Goal: Task Accomplishment & Management: Manage account settings

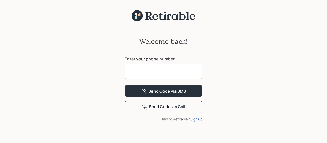
click at [144, 69] on input at bounding box center [164, 71] width 78 height 15
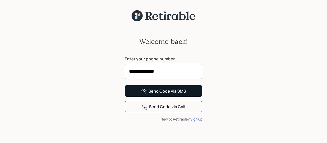
type input "**********"
click at [161, 94] on div "Send Code via SMS" at bounding box center [163, 91] width 45 height 6
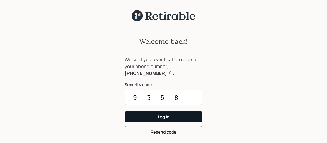
type input "9358"
click at [168, 117] on div "Log In" at bounding box center [164, 117] width 12 height 6
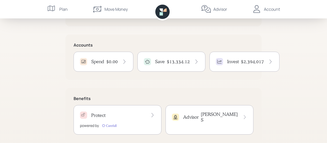
scroll to position [114, 0]
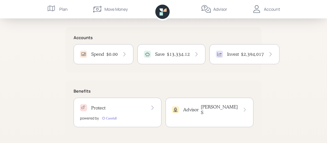
click at [195, 53] on icon at bounding box center [196, 54] width 5 height 5
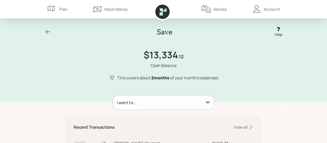
click at [208, 103] on icon at bounding box center [208, 102] width 4 height 2
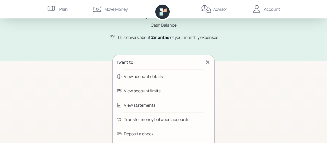
scroll to position [53, 0]
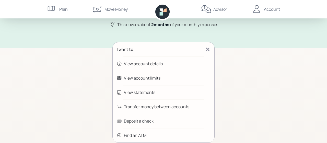
click at [131, 108] on div "Transfer money between accounts" at bounding box center [156, 107] width 65 height 6
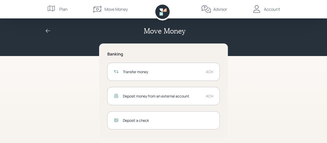
click at [214, 71] on div "Transfer money ACH" at bounding box center [163, 72] width 113 height 18
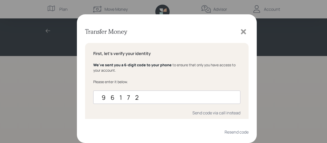
type input "961724"
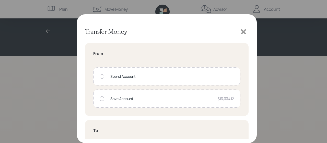
click at [99, 98] on div "Save Account $13,334.12" at bounding box center [166, 99] width 147 height 18
radio input "true"
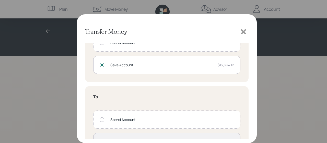
scroll to position [68, 0]
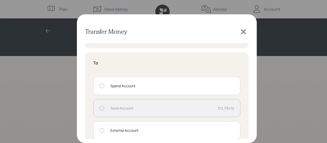
click at [100, 84] on div "Spend Account" at bounding box center [166, 86] width 147 height 18
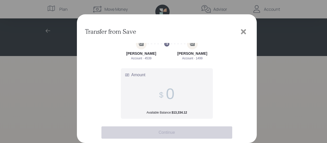
scroll to position [6, 0]
click at [168, 92] on input "Amount Available Balance: $13,334.12" at bounding box center [170, 94] width 8 height 18
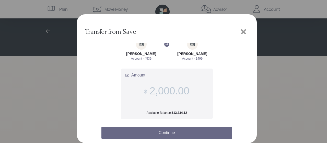
type input "2,000.00"
click at [163, 130] on button "Continue" at bounding box center [167, 133] width 131 height 12
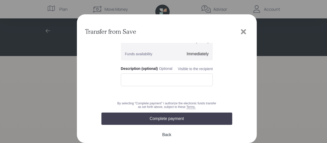
scroll to position [68, 0]
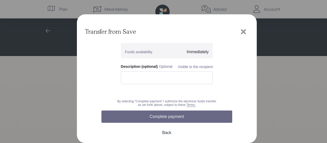
click at [170, 116] on button "Complete payment" at bounding box center [167, 116] width 131 height 12
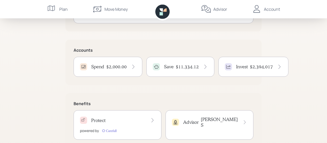
scroll to position [106, 0]
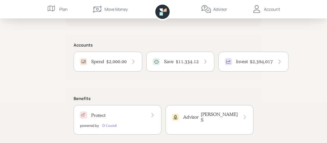
click at [95, 62] on h4 "Spend" at bounding box center [97, 62] width 13 height 6
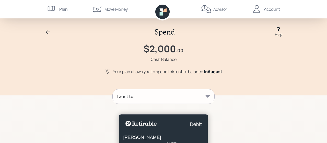
click at [208, 96] on icon at bounding box center [208, 96] width 4 height 2
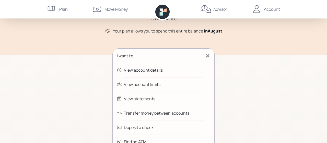
scroll to position [53, 0]
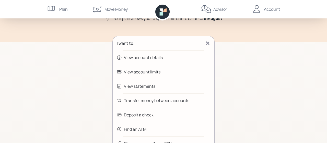
click at [134, 101] on div "Transfer money between accounts" at bounding box center [156, 100] width 65 height 6
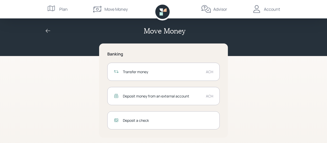
click at [143, 72] on div "Transfer money" at bounding box center [162, 71] width 79 height 5
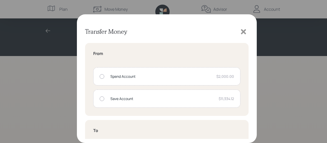
click at [101, 74] on div at bounding box center [102, 76] width 5 height 5
radio input "true"
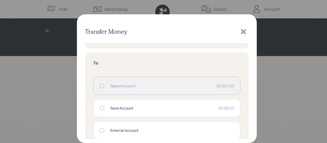
scroll to position [75, 0]
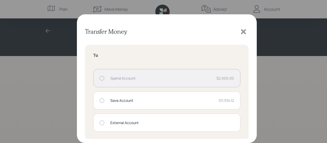
click at [102, 123] on div at bounding box center [102, 122] width 5 height 5
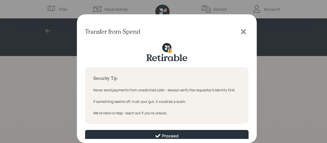
scroll to position [3, 0]
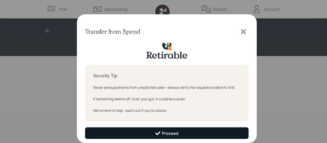
click at [162, 133] on div "Proceed" at bounding box center [167, 133] width 24 height 6
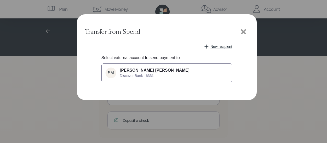
click at [140, 78] on div "SM [PERSON_NAME] [PERSON_NAME] Discover Bank · 6331" at bounding box center [148, 73] width 84 height 11
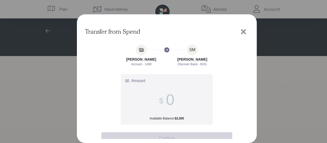
click at [167, 95] on input "Amount Available Balance: $2,000" at bounding box center [170, 100] width 8 height 18
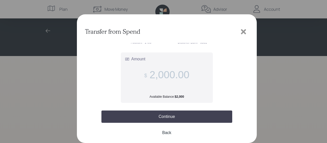
scroll to position [22, 0]
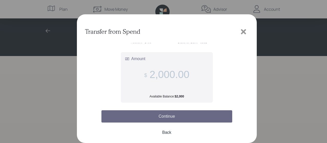
type input "2,000.00"
click at [161, 116] on button "Continue" at bounding box center [167, 116] width 131 height 12
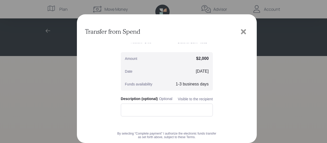
scroll to position [55, 0]
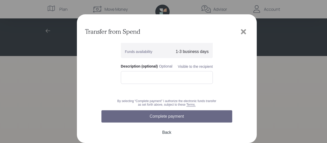
click at [161, 115] on button "Complete payment" at bounding box center [167, 116] width 131 height 12
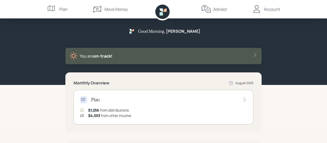
click at [268, 8] on div "Account" at bounding box center [272, 9] width 16 height 6
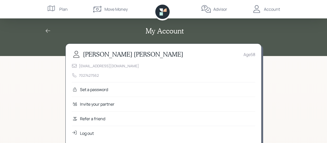
click at [86, 132] on div "Log out" at bounding box center [87, 133] width 14 height 6
